Goal: Task Accomplishment & Management: Complete application form

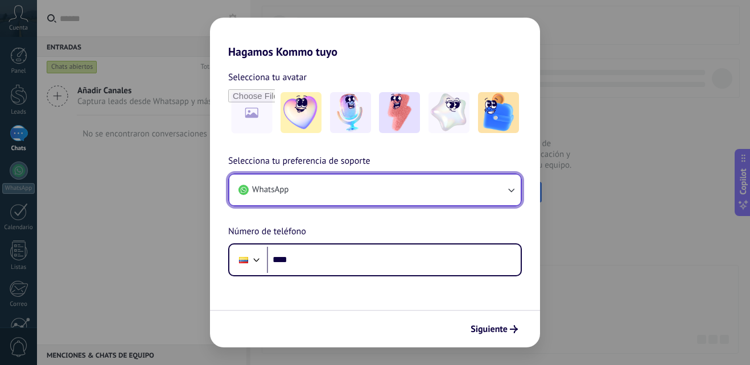
click at [518, 187] on button "WhatsApp" at bounding box center [374, 190] width 291 height 31
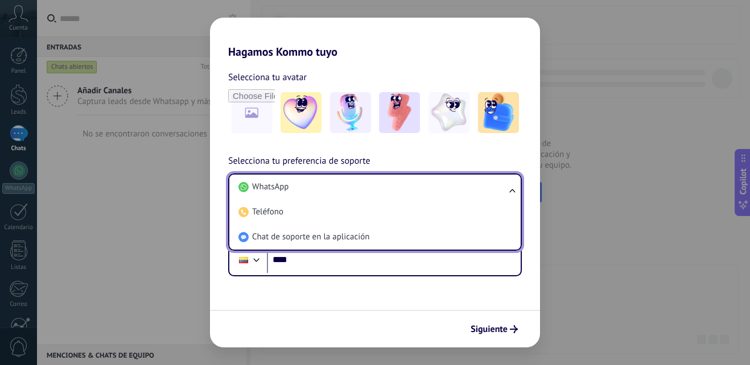
click at [518, 187] on ul "WhatsApp Teléfono Chat de soporte en la aplicación" at bounding box center [375, 212] width 294 height 77
click at [513, 188] on ul "WhatsApp Teléfono Chat de soporte en la aplicación" at bounding box center [375, 212] width 294 height 77
click at [595, 189] on div "Hagamos Kommo tuyo Selecciona tu avatar Selecciona tu preferencia de soporte Wh…" at bounding box center [375, 182] width 750 height 365
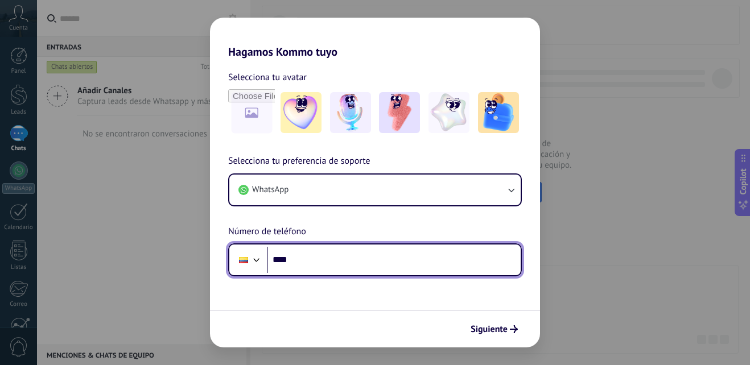
click at [260, 258] on div at bounding box center [257, 259] width 14 height 14
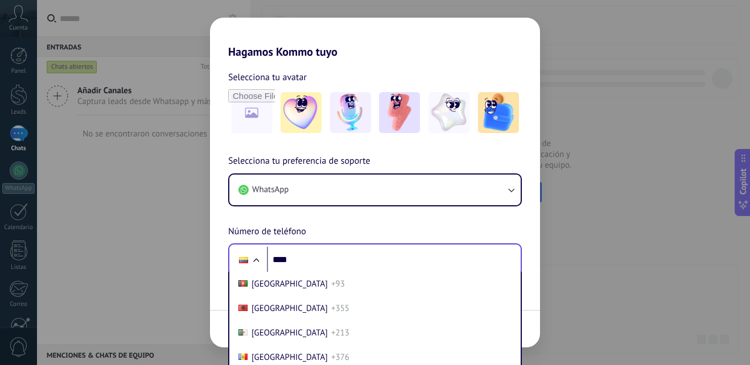
scroll to position [1209, 0]
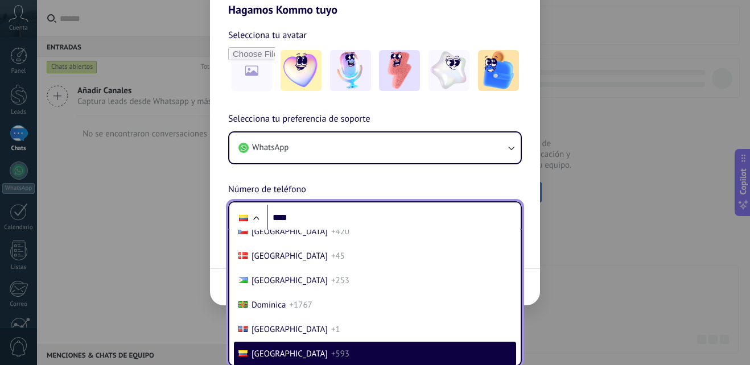
click at [311, 353] on li "[GEOGRAPHIC_DATA] +593" at bounding box center [375, 354] width 282 height 24
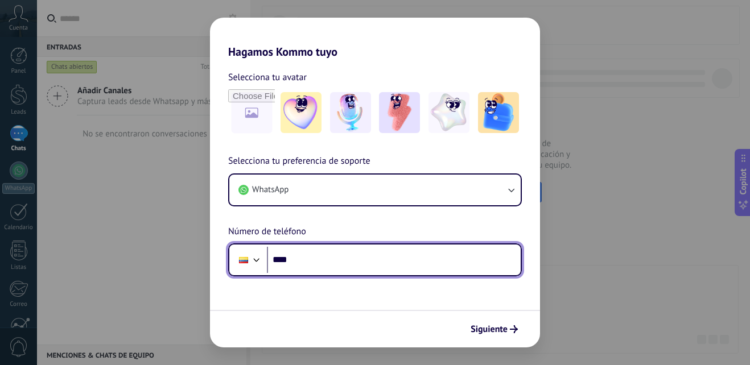
scroll to position [0, 0]
click at [319, 269] on input "****" at bounding box center [394, 260] width 254 height 26
type input "**********"
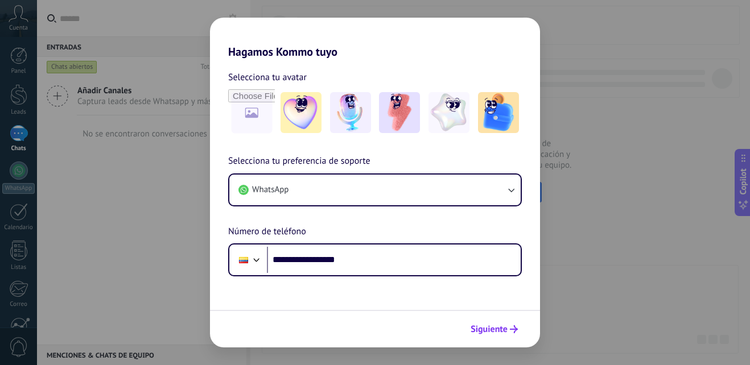
click at [503, 327] on span "Siguiente" at bounding box center [489, 330] width 37 height 8
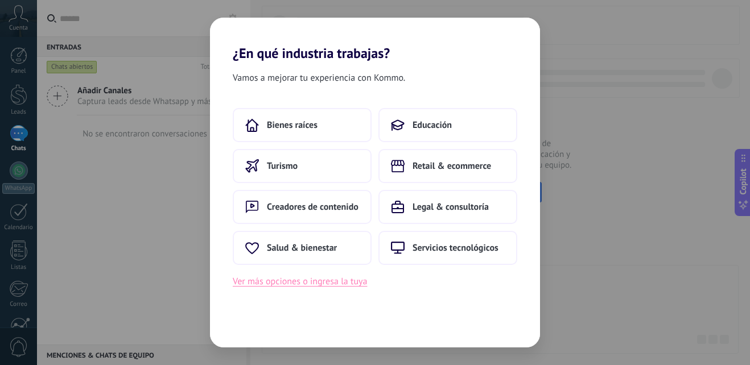
click at [336, 285] on button "Ver más opciones o ingresa la tuya" at bounding box center [300, 281] width 134 height 15
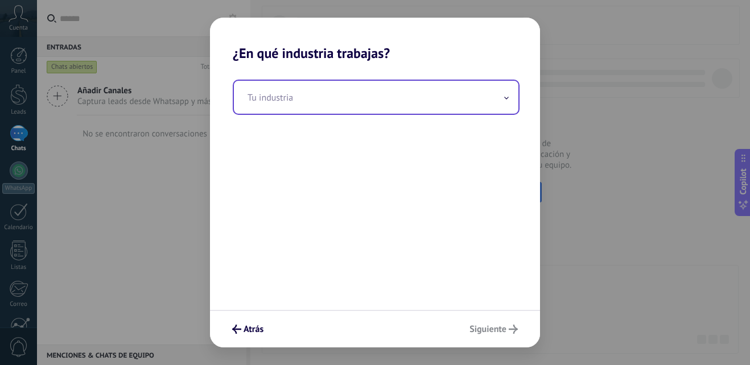
click at [509, 93] on span at bounding box center [507, 97] width 6 height 11
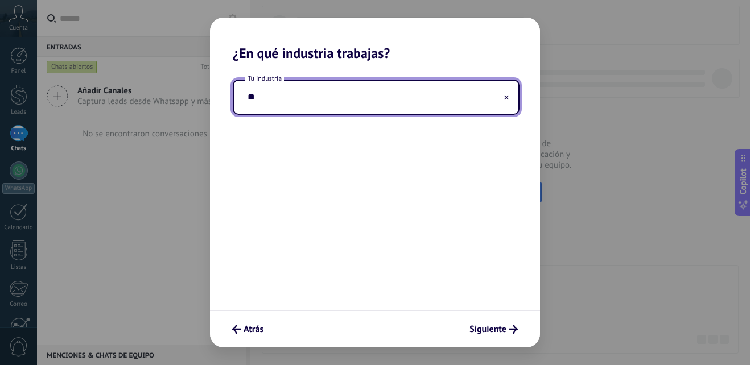
type input "*"
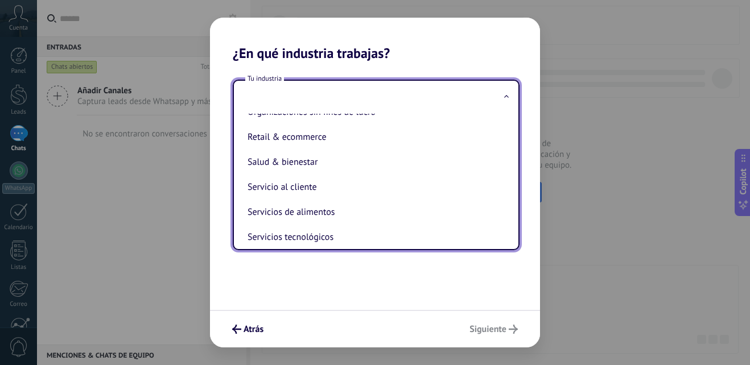
scroll to position [209, 0]
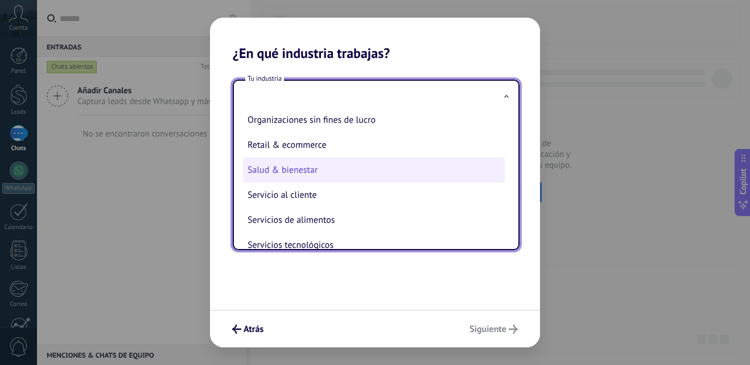
click at [381, 170] on li "Salud & bienestar" at bounding box center [374, 170] width 262 height 25
type input "**********"
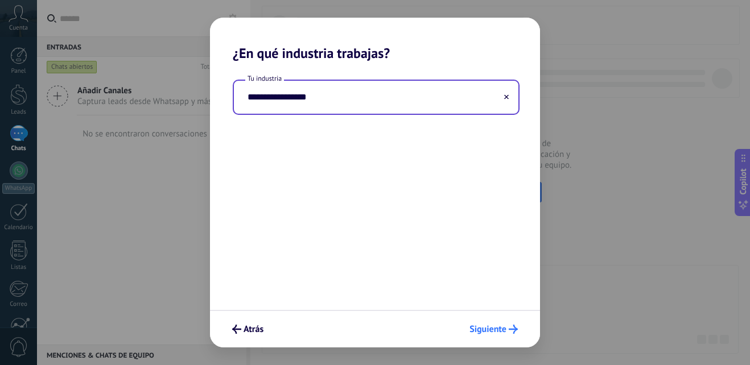
click at [490, 328] on span "Siguiente" at bounding box center [488, 330] width 37 height 8
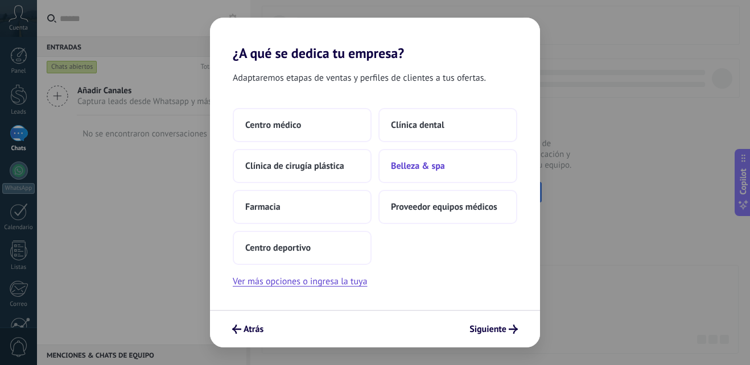
click at [437, 161] on span "Belleza & spa" at bounding box center [418, 166] width 54 height 11
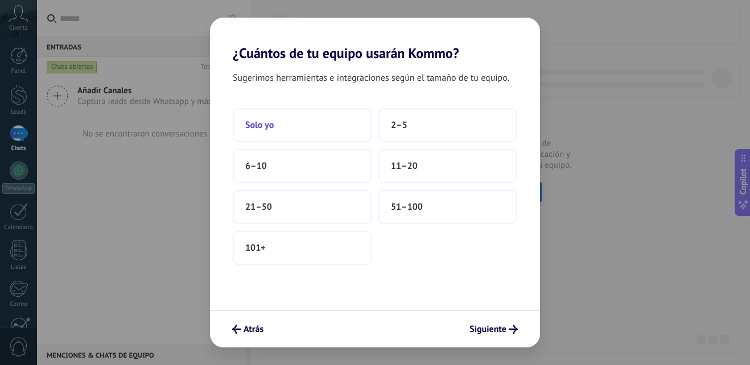
click at [299, 131] on button "Solo yo" at bounding box center [302, 125] width 139 height 34
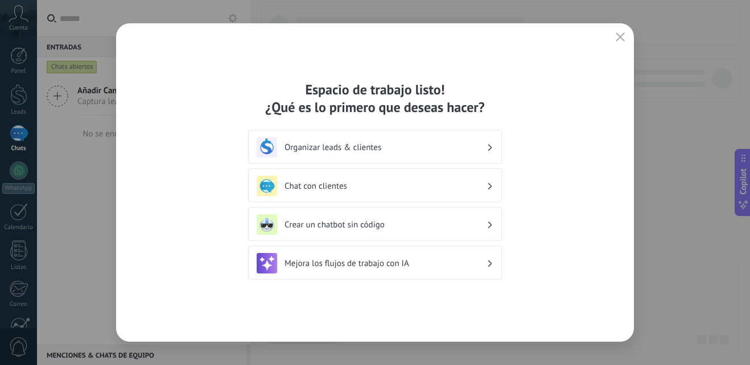
click at [457, 145] on h3 "Organizar leads & clientes" at bounding box center [386, 147] width 202 height 11
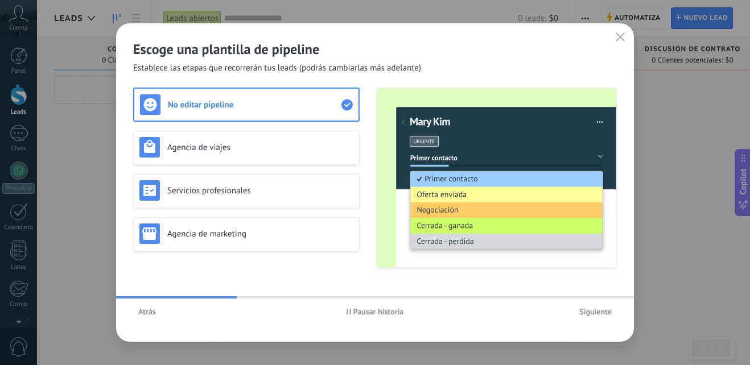
click at [591, 314] on span "Siguiente" at bounding box center [595, 312] width 32 height 8
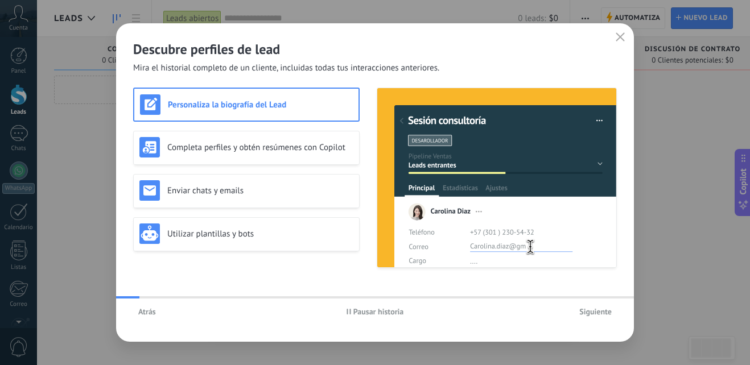
click at [591, 314] on span "Siguiente" at bounding box center [595, 312] width 32 height 8
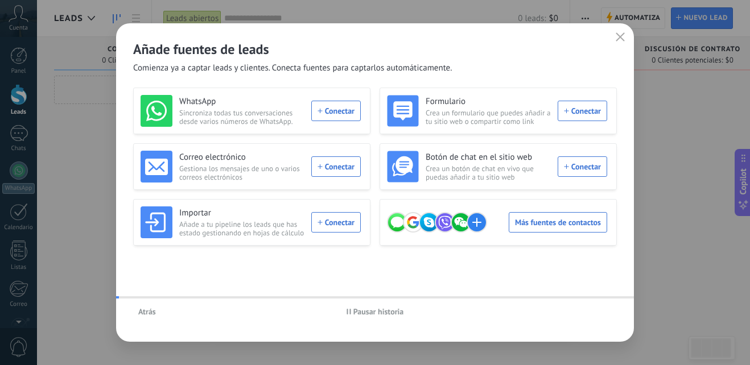
click at [591, 314] on div "Atrás Pausar historia" at bounding box center [375, 312] width 518 height 26
click at [622, 44] on button "button" at bounding box center [620, 38] width 15 height 16
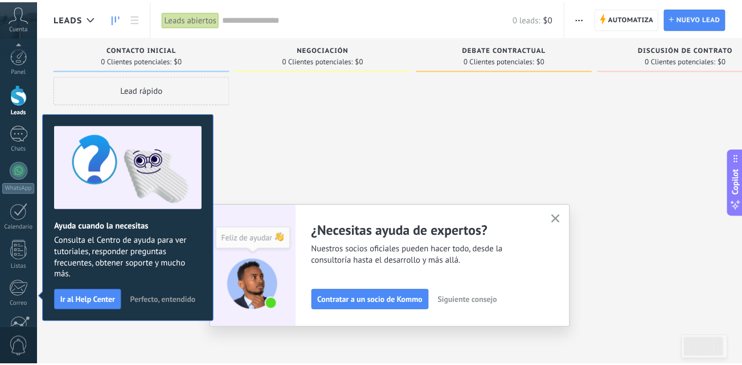
scroll to position [108, 0]
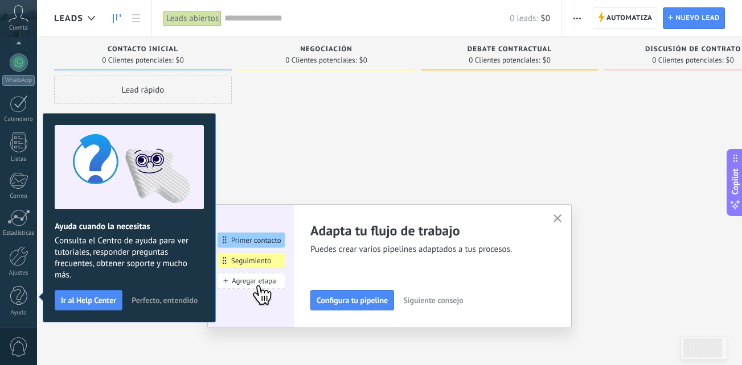
click at [147, 303] on span "Perfecto, entendido" at bounding box center [164, 301] width 66 height 8
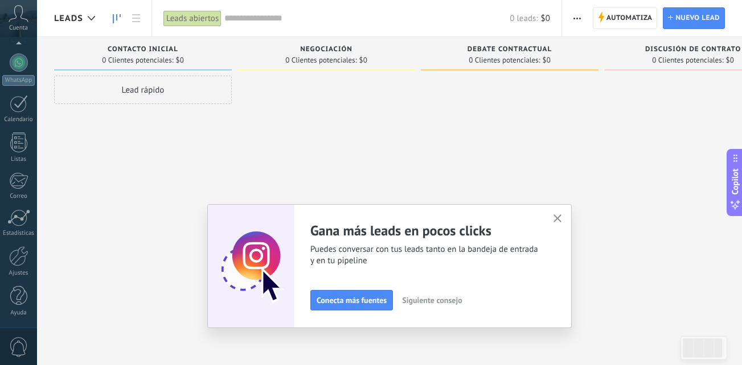
click at [562, 222] on icon "button" at bounding box center [557, 219] width 9 height 9
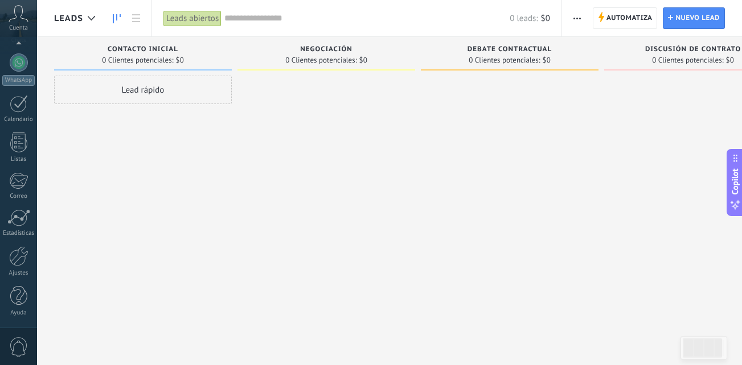
click at [175, 87] on div "Lead rápido" at bounding box center [143, 90] width 178 height 28
